Goal: Find specific page/section: Find specific page/section

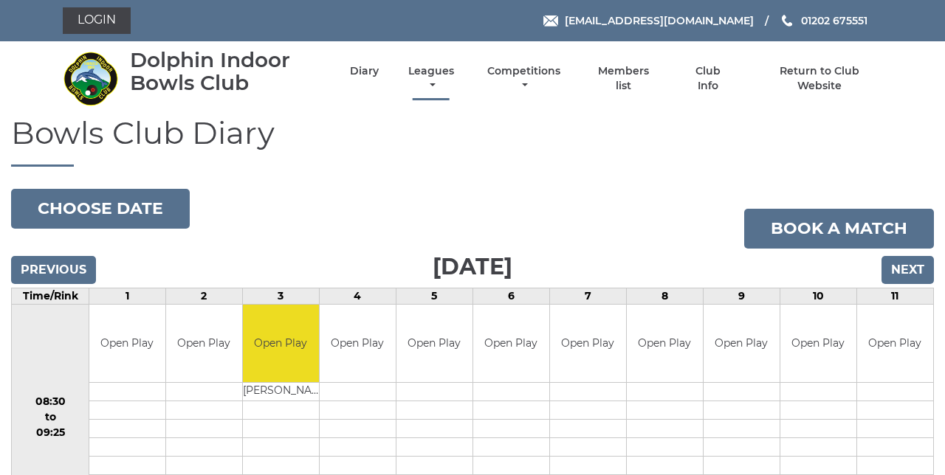
click at [432, 84] on link "Leagues" at bounding box center [430, 78] width 53 height 29
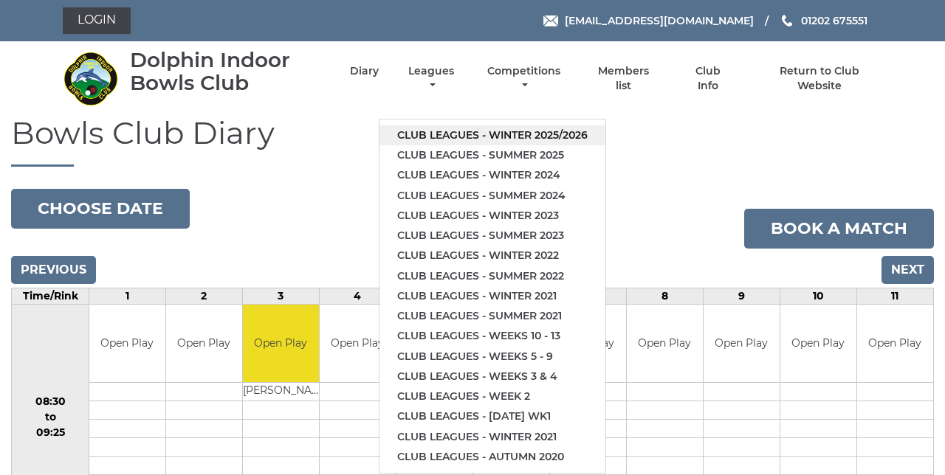
click at [590, 133] on link "Club leagues - Winter 2025/2026" at bounding box center [492, 135] width 226 height 20
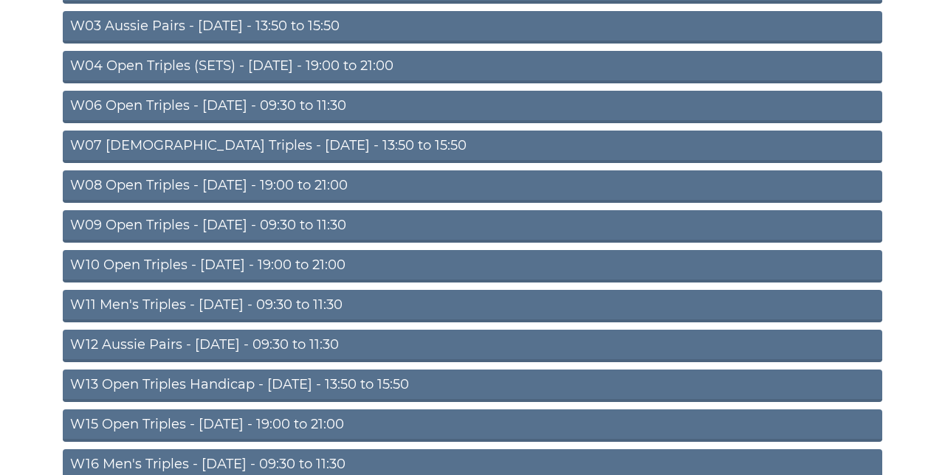
scroll to position [274, 0]
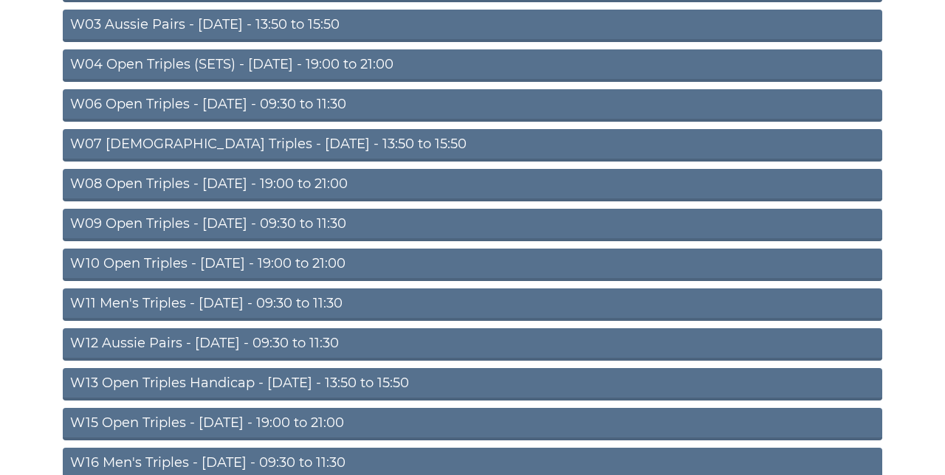
click at [369, 422] on link "W15 Open Triples - [DATE] - 19:00 to 21:00" at bounding box center [472, 424] width 819 height 32
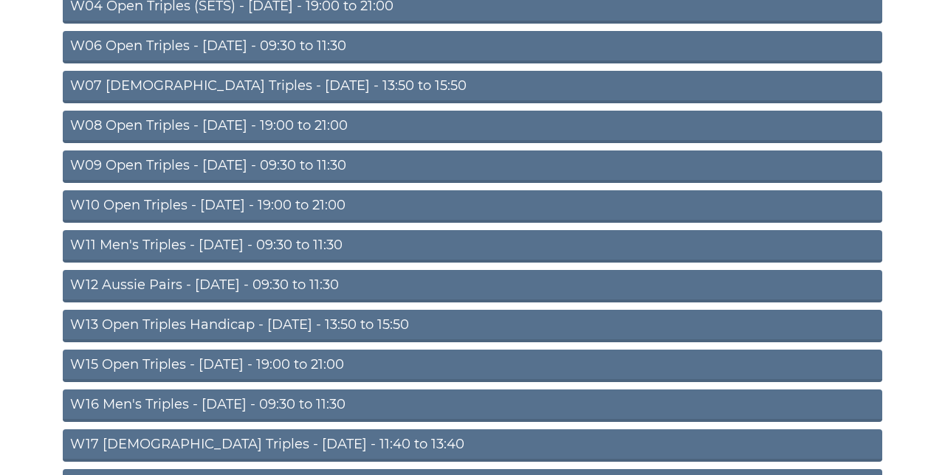
scroll to position [336, 0]
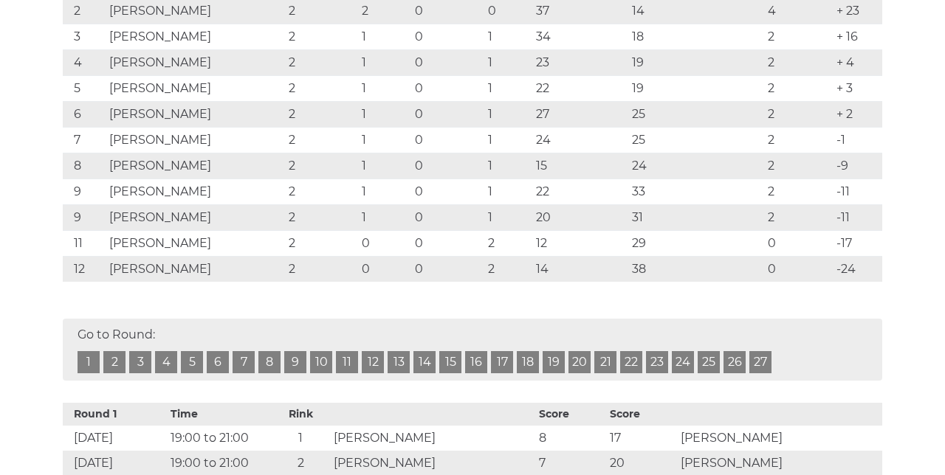
scroll to position [354, 0]
